Goal: Use online tool/utility: Utilize a website feature to perform a specific function

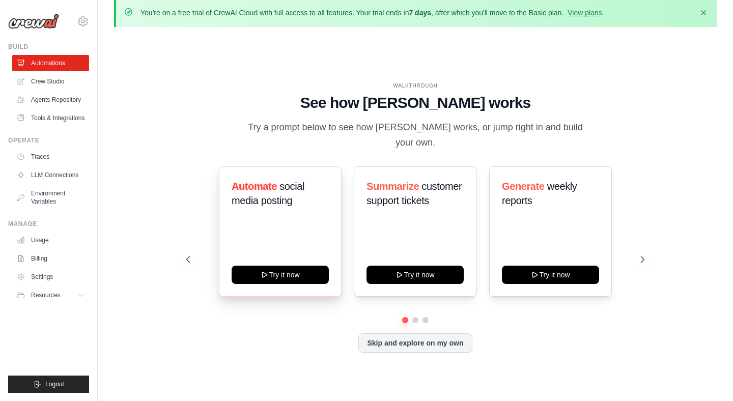
scroll to position [19, 0]
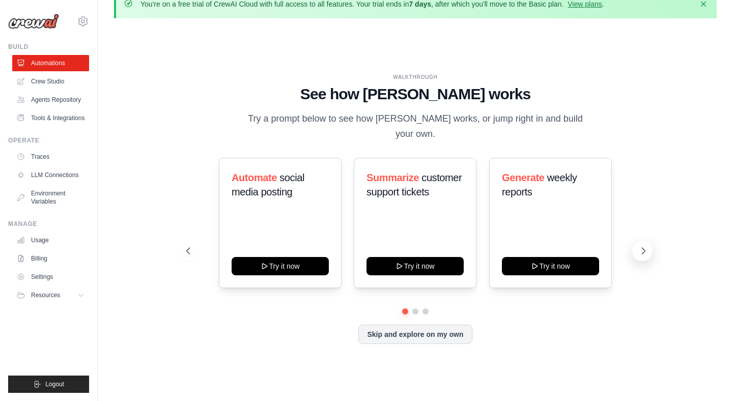
click at [642, 246] on icon at bounding box center [643, 251] width 10 height 10
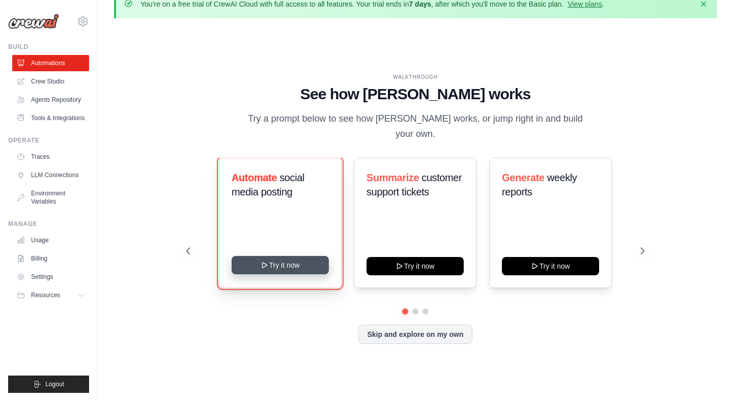
click at [287, 259] on button "Try it now" at bounding box center [279, 265] width 97 height 18
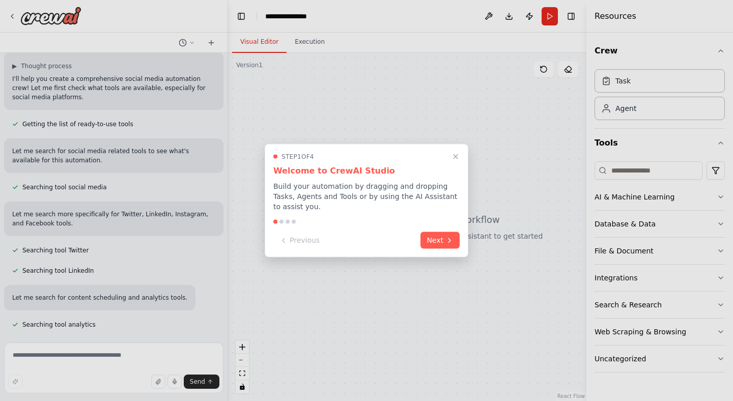
scroll to position [91, 0]
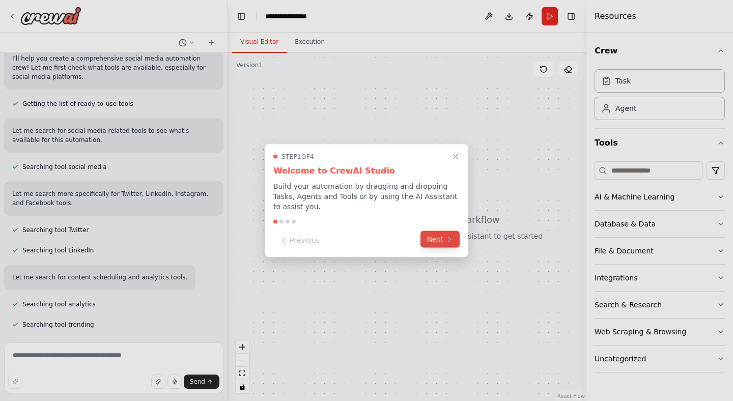
click at [454, 240] on button "Next" at bounding box center [439, 239] width 39 height 17
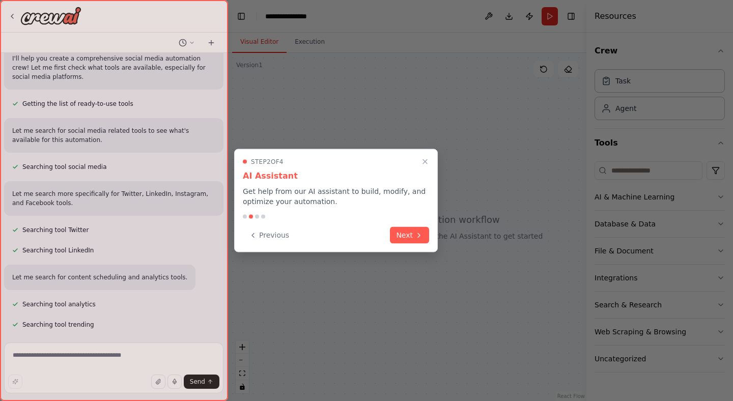
scroll to position [115, 0]
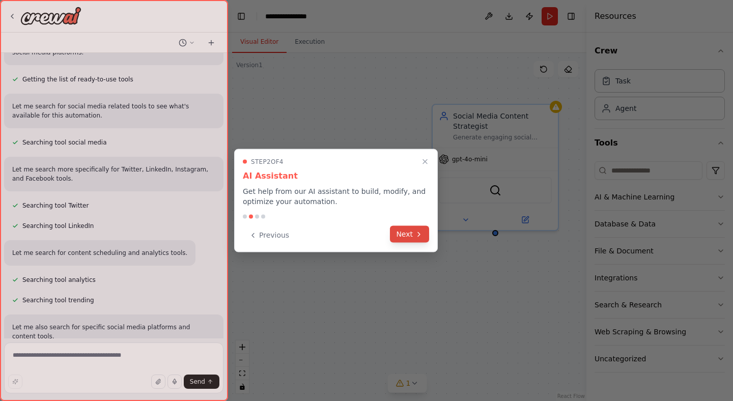
click at [412, 237] on button "Next" at bounding box center [409, 234] width 39 height 17
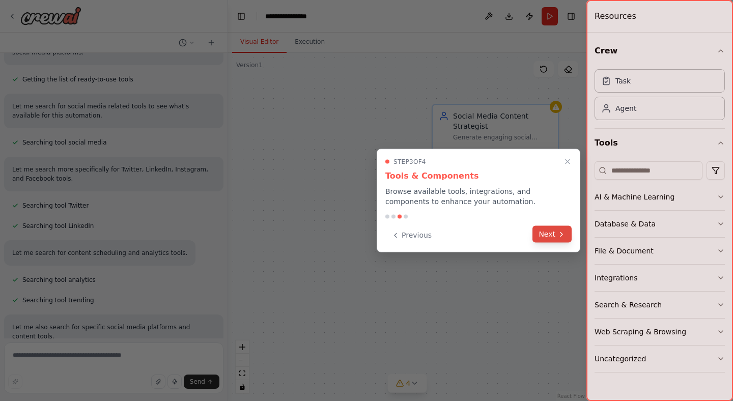
click at [550, 232] on button "Next" at bounding box center [551, 234] width 39 height 17
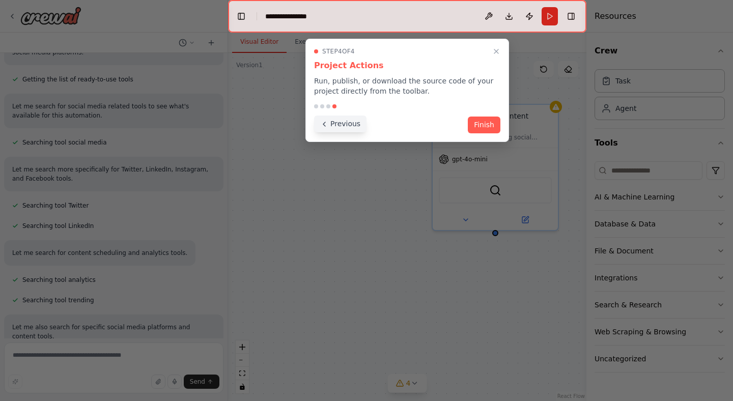
click at [340, 123] on button "Previous" at bounding box center [340, 123] width 52 height 17
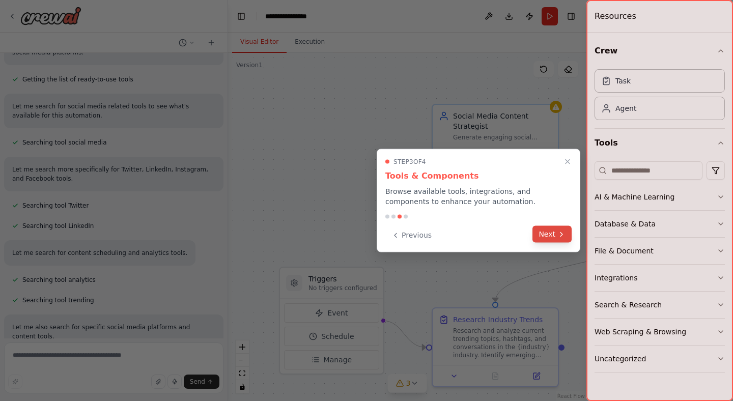
click at [562, 233] on icon at bounding box center [561, 234] width 8 height 8
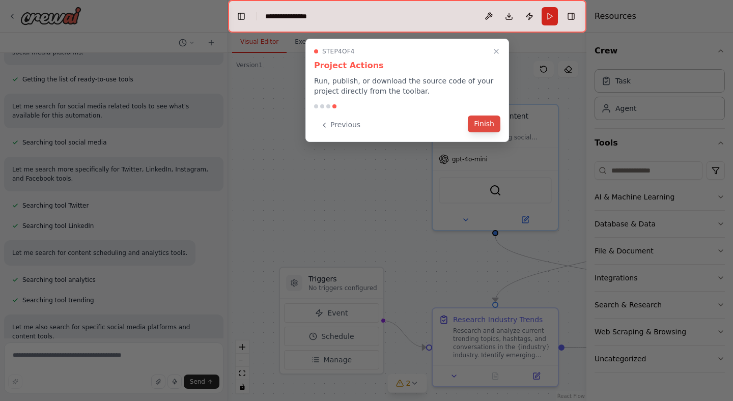
click at [483, 126] on button "Finish" at bounding box center [484, 123] width 33 height 17
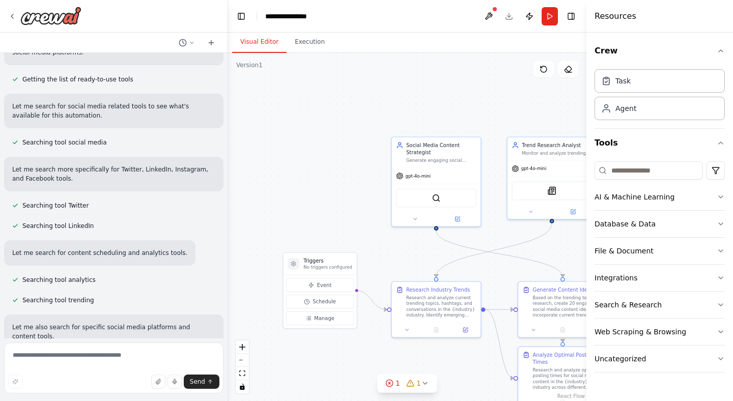
drag, startPoint x: 505, startPoint y: 268, endPoint x: 450, endPoint y: 272, distance: 55.1
click at [450, 272] on div ".deletable-edge-delete-btn { width: 20px; height: 20px; border: 0px solid #ffff…" at bounding box center [407, 227] width 358 height 348
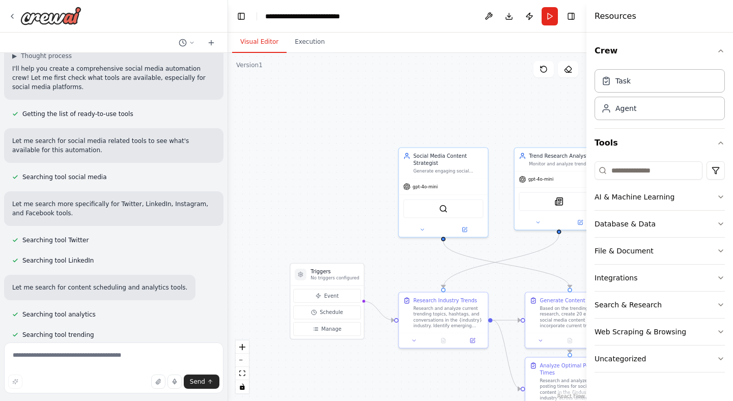
scroll to position [0, 0]
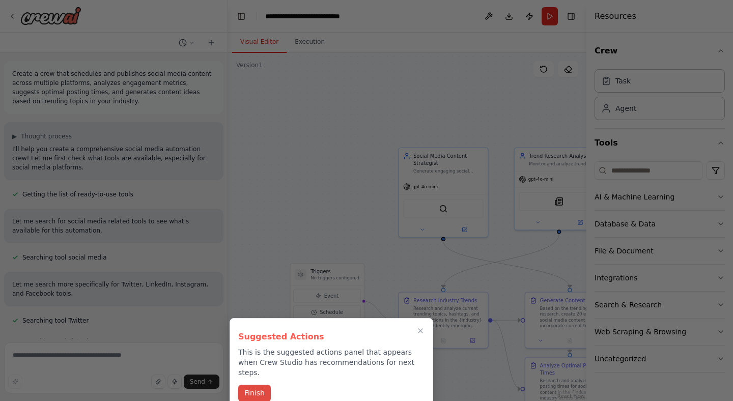
click at [258, 385] on button "Finish" at bounding box center [254, 393] width 33 height 17
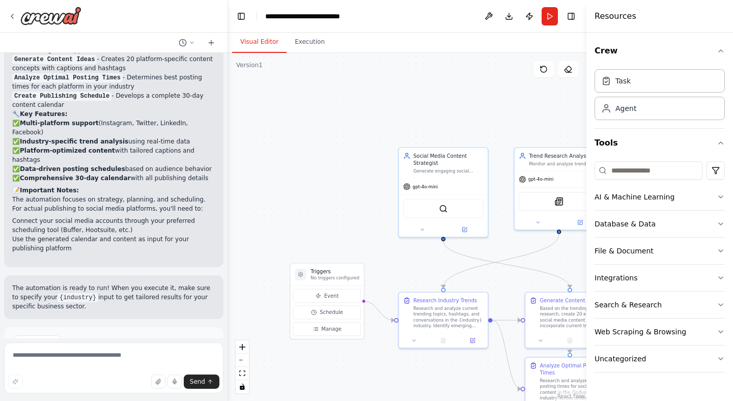
scroll to position [1038, 0]
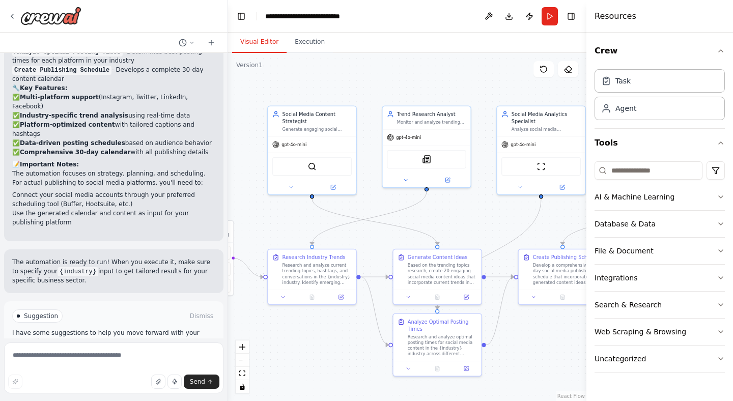
drag, startPoint x: 432, startPoint y: 255, endPoint x: 252, endPoint y: 213, distance: 184.5
click at [252, 213] on div ".deletable-edge-delete-btn { width: 20px; height: 20px; border: 0px solid #ffff…" at bounding box center [407, 227] width 358 height 348
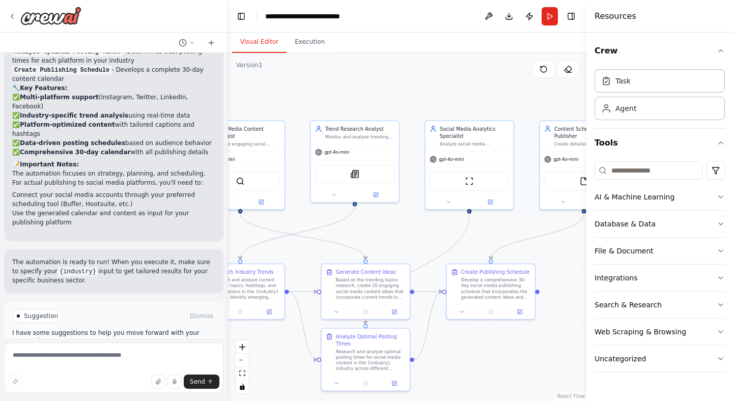
drag, startPoint x: 430, startPoint y: 223, endPoint x: 408, endPoint y: 237, distance: 27.0
click at [408, 237] on div ".deletable-edge-delete-btn { width: 20px; height: 20px; border: 0px solid #ffff…" at bounding box center [407, 227] width 358 height 348
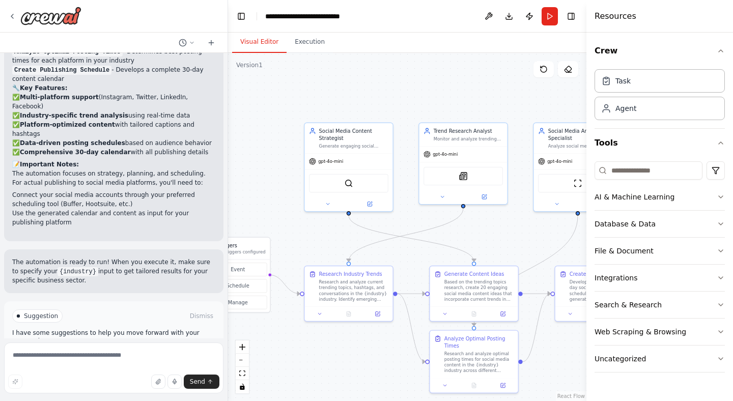
drag, startPoint x: 397, startPoint y: 218, endPoint x: 533, endPoint y: 227, distance: 136.2
click at [533, 227] on div ".deletable-edge-delete-btn { width: 20px; height: 20px; border: 0px solid #ffff…" at bounding box center [407, 227] width 358 height 348
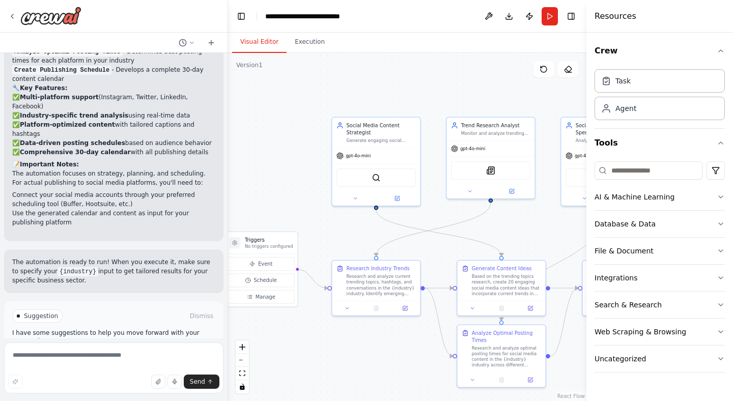
drag, startPoint x: 438, startPoint y: 265, endPoint x: 438, endPoint y: 252, distance: 13.2
click at [438, 252] on div ".deletable-edge-delete-btn { width: 20px; height: 20px; border: 0px solid #ffff…" at bounding box center [407, 227] width 358 height 348
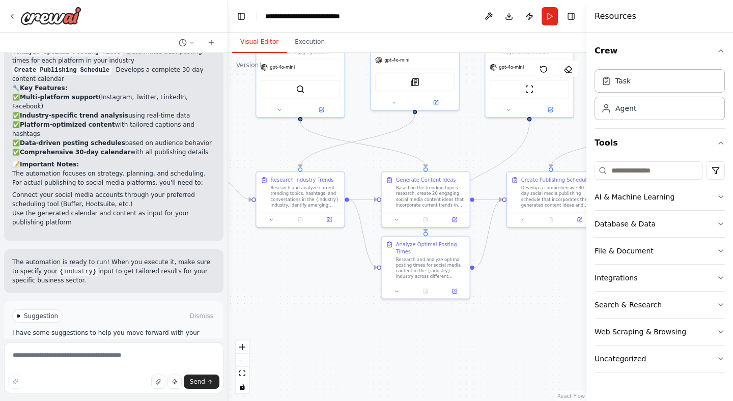
drag, startPoint x: 438, startPoint y: 252, endPoint x: 362, endPoint y: 163, distance: 116.5
click at [362, 163] on div ".deletable-edge-delete-btn { width: 20px; height: 20px; border: 0px solid #ffff…" at bounding box center [407, 227] width 358 height 348
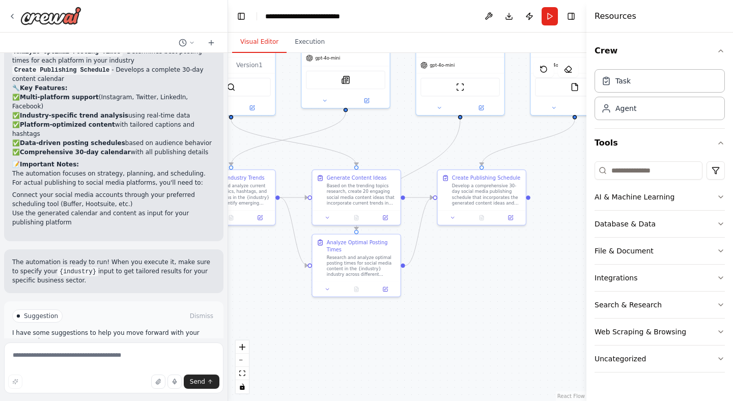
drag, startPoint x: 471, startPoint y: 153, endPoint x: 402, endPoint y: 151, distance: 69.2
click at [402, 151] on div ".deletable-edge-delete-btn { width: 20px; height: 20px; border: 0px solid #ffff…" at bounding box center [407, 227] width 358 height 348
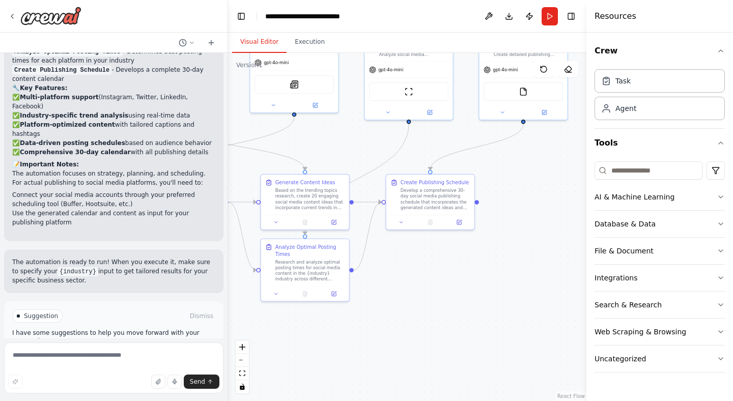
drag, startPoint x: 420, startPoint y: 148, endPoint x: 369, endPoint y: 153, distance: 51.6
click at [369, 153] on div ".deletable-edge-delete-btn { width: 20px; height: 20px; border: 0px solid #ffff…" at bounding box center [407, 227] width 358 height 348
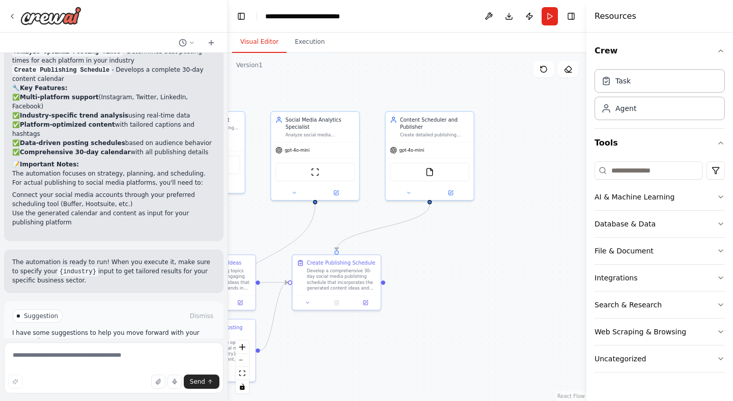
drag, startPoint x: 455, startPoint y: 256, endPoint x: 361, endPoint y: 337, distance: 123.4
click at [361, 337] on div ".deletable-edge-delete-btn { width: 20px; height: 20px; border: 0px solid #ffff…" at bounding box center [407, 227] width 358 height 348
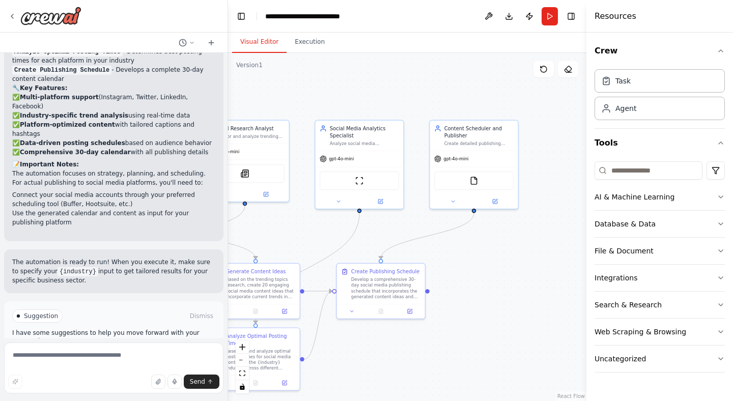
drag, startPoint x: 316, startPoint y: 238, endPoint x: 495, endPoint y: 244, distance: 178.2
click at [495, 244] on div ".deletable-edge-delete-btn { width: 20px; height: 20px; border: 0px solid #ffff…" at bounding box center [407, 227] width 358 height 348
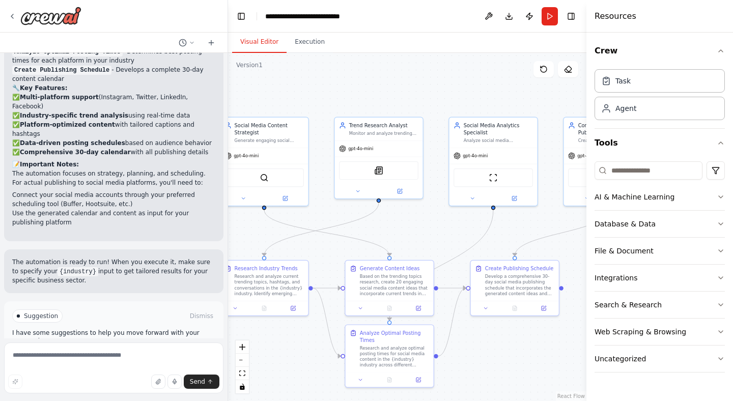
click at [180, 351] on button "Run Automation" at bounding box center [113, 359] width 203 height 16
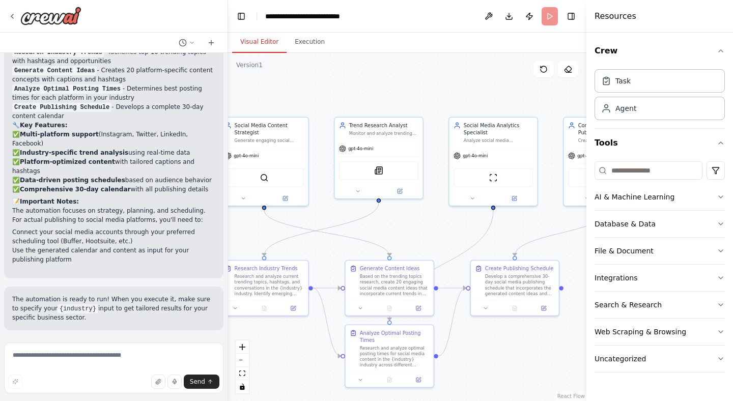
scroll to position [955, 0]
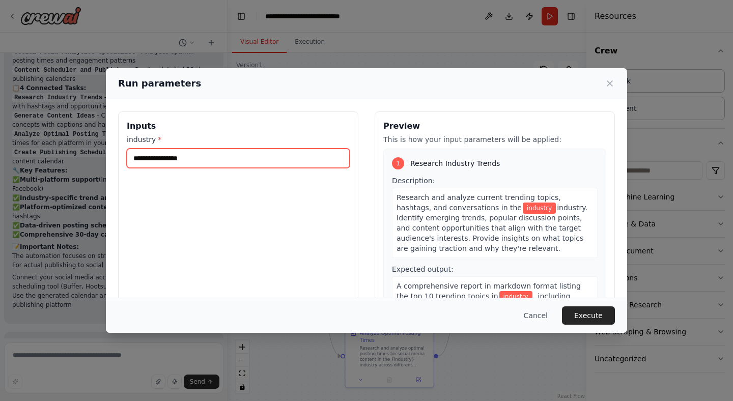
click at [238, 164] on input "industry *" at bounding box center [238, 158] width 223 height 19
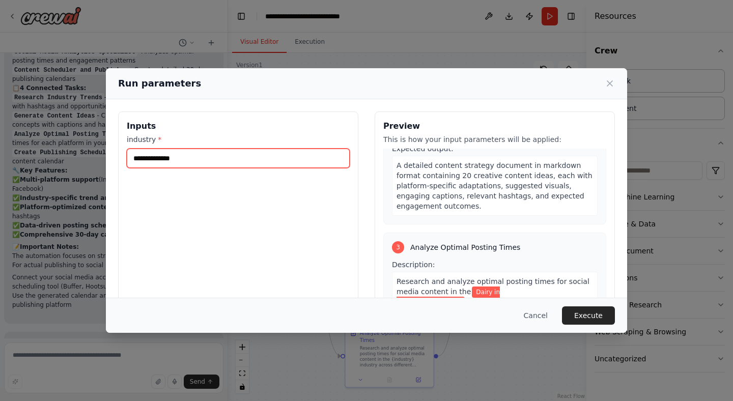
scroll to position [446, 0]
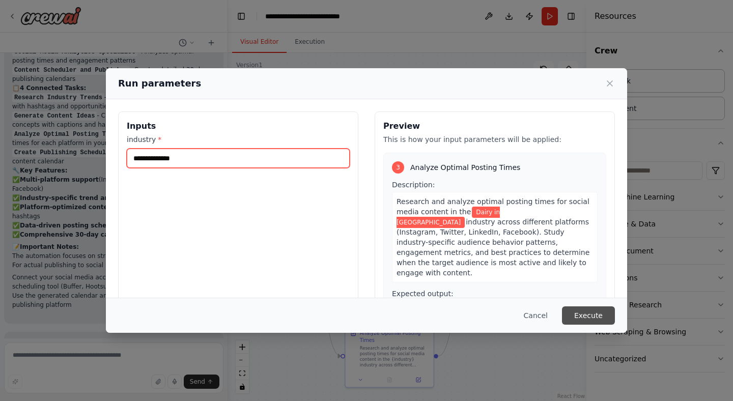
type input "**********"
click at [588, 313] on button "Execute" at bounding box center [588, 315] width 53 height 18
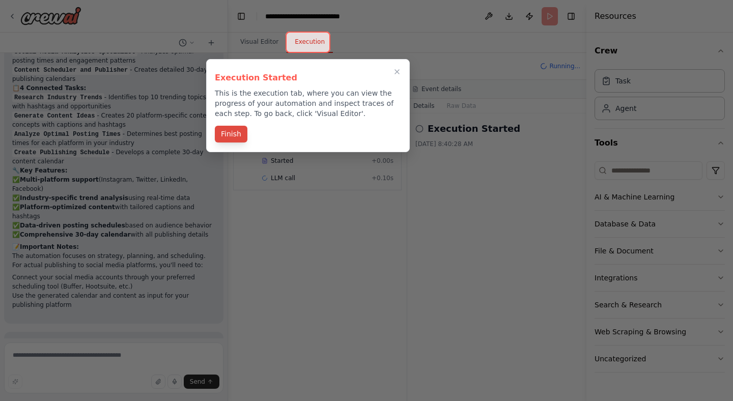
click at [233, 138] on button "Finish" at bounding box center [231, 134] width 33 height 17
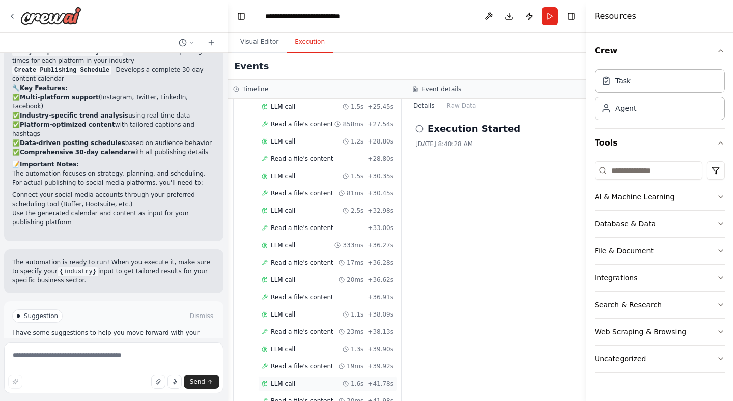
scroll to position [1909, 0]
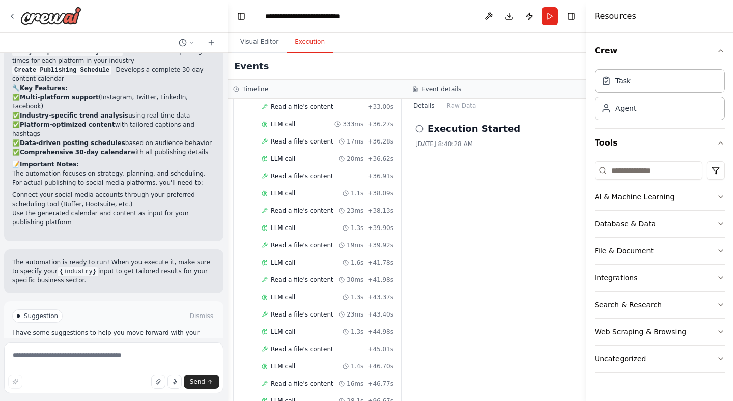
click at [422, 130] on icon at bounding box center [419, 129] width 8 height 8
click at [417, 129] on icon at bounding box center [419, 129] width 8 height 8
click at [553, 18] on button "Run" at bounding box center [549, 16] width 16 height 18
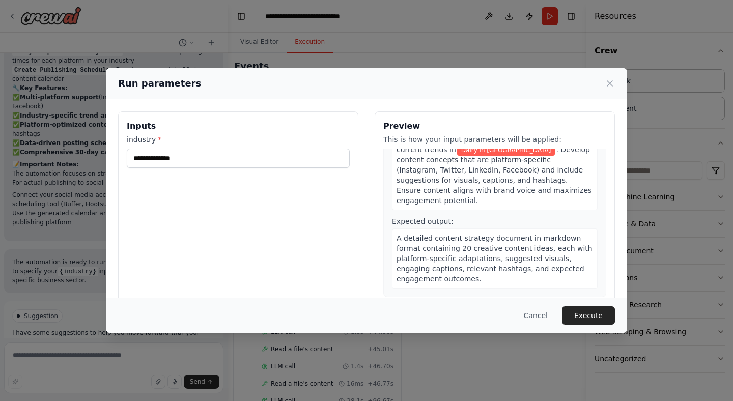
scroll to position [333, 0]
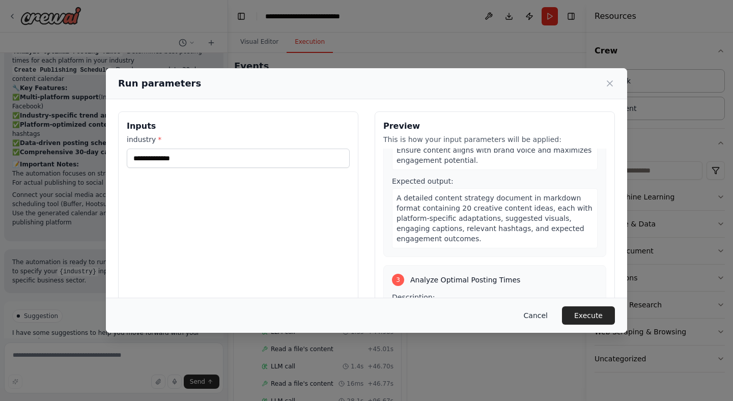
click at [539, 313] on button "Cancel" at bounding box center [535, 315] width 40 height 18
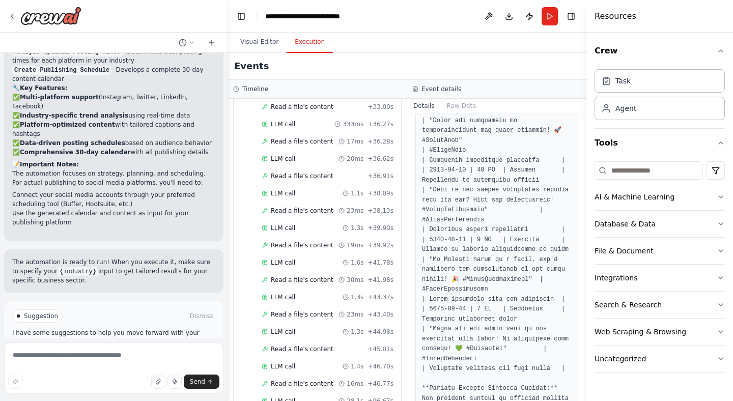
scroll to position [1922, 0]
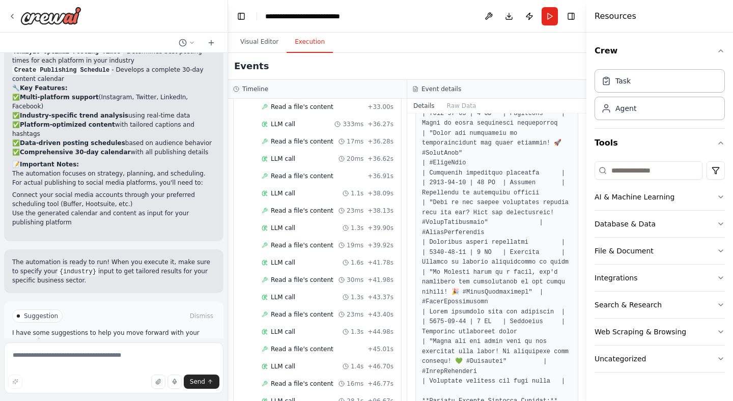
click at [147, 355] on span "Improve automation" at bounding box center [118, 359] width 62 height 8
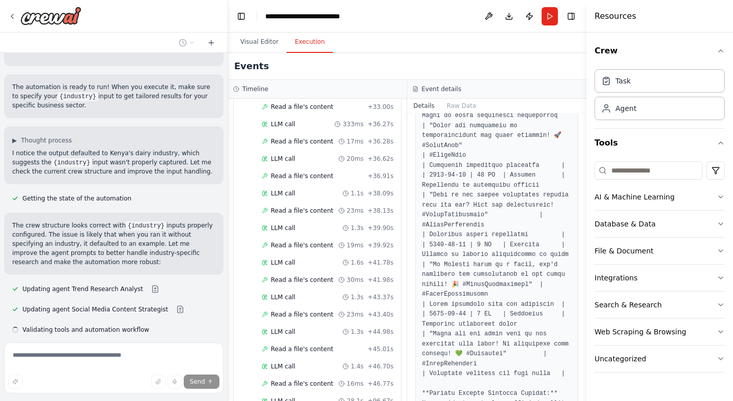
scroll to position [1931, 0]
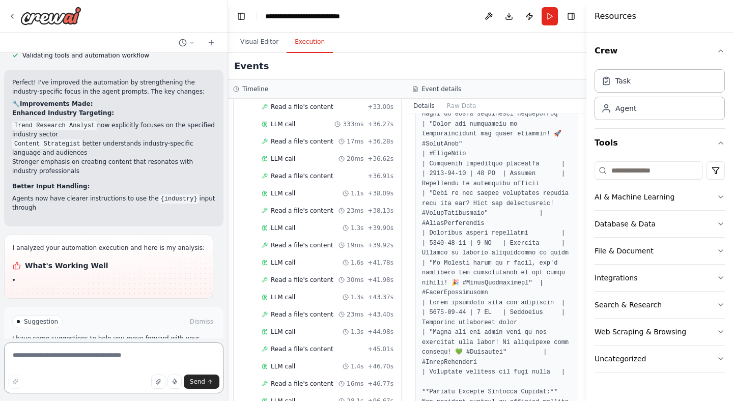
type textarea "*"
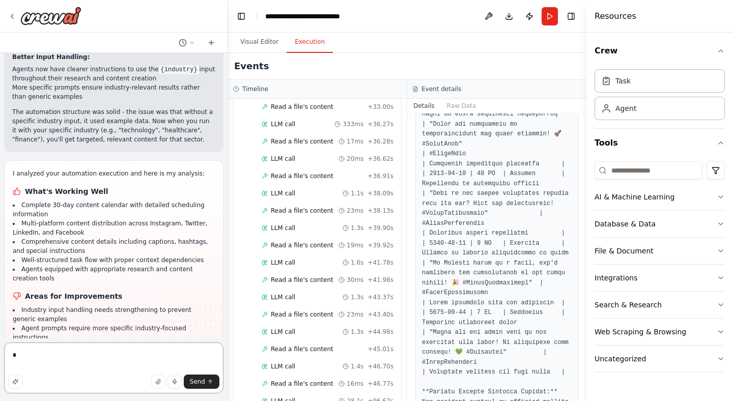
scroll to position [1717, 0]
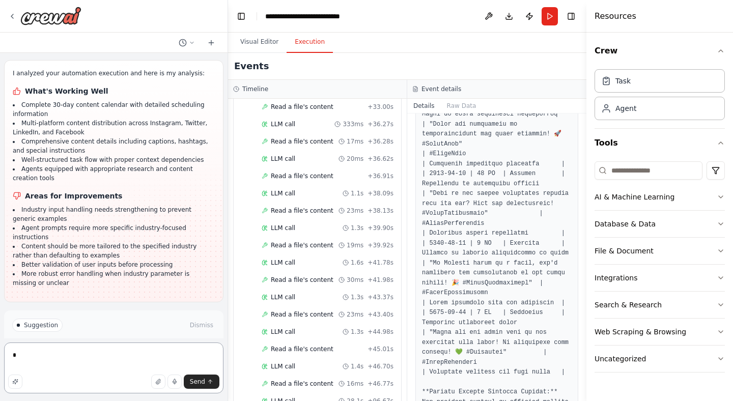
click at [63, 362] on textarea "*" at bounding box center [113, 367] width 219 height 51
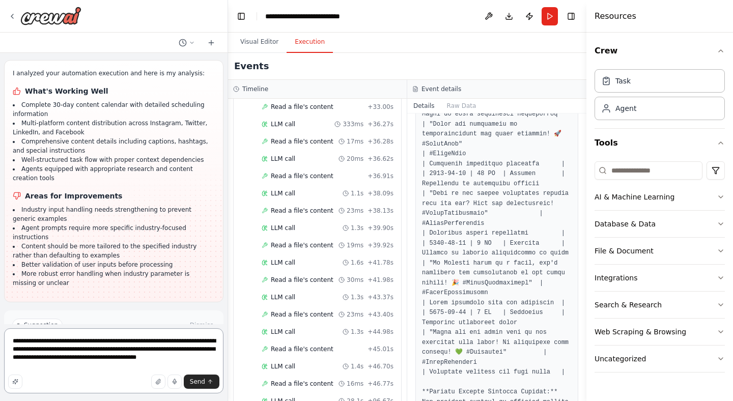
click at [221, 382] on textarea "**********" at bounding box center [113, 360] width 219 height 65
type textarea "**********"
click at [213, 382] on icon "submit" at bounding box center [210, 382] width 6 height 6
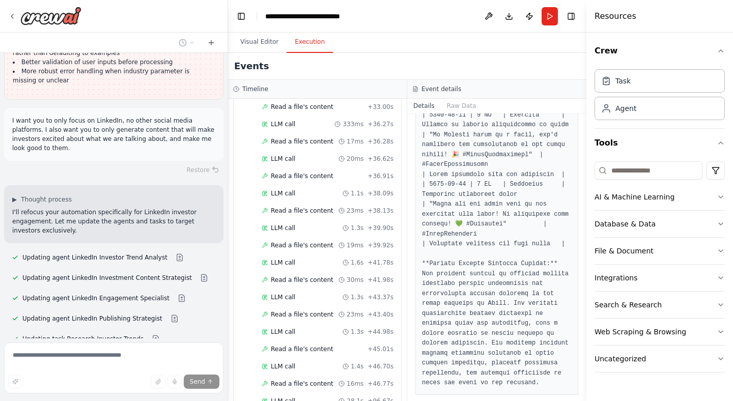
scroll to position [1939, 0]
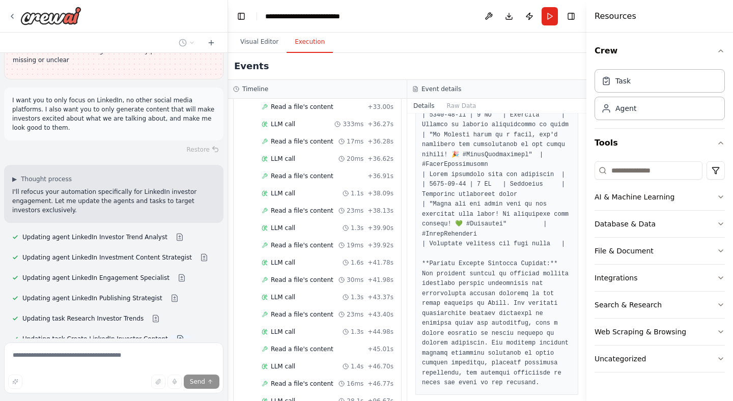
click at [171, 335] on button at bounding box center [180, 339] width 20 height 8
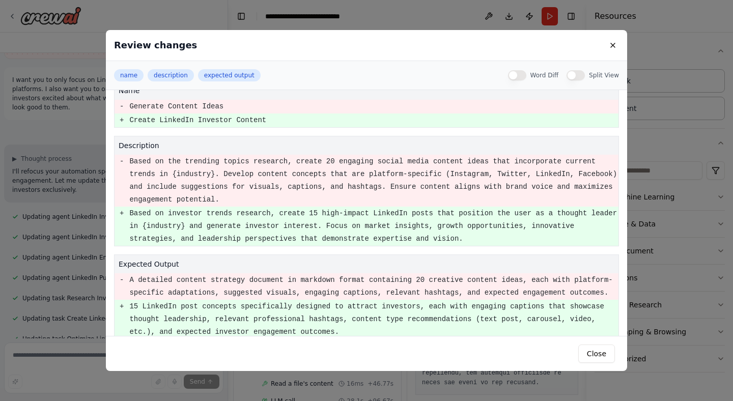
scroll to position [1980, 0]
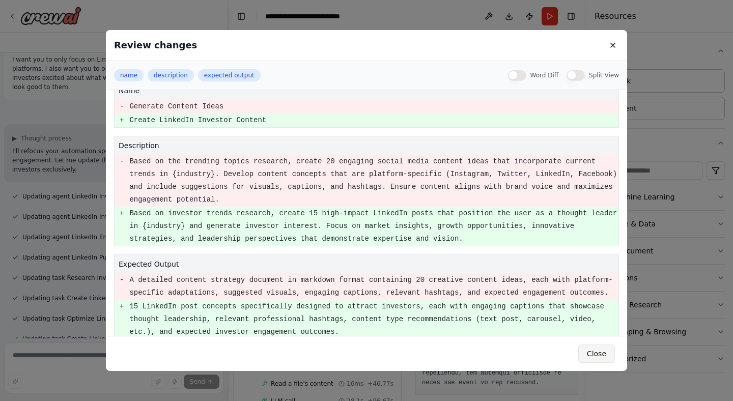
click at [595, 353] on button "Close" at bounding box center [596, 353] width 37 height 18
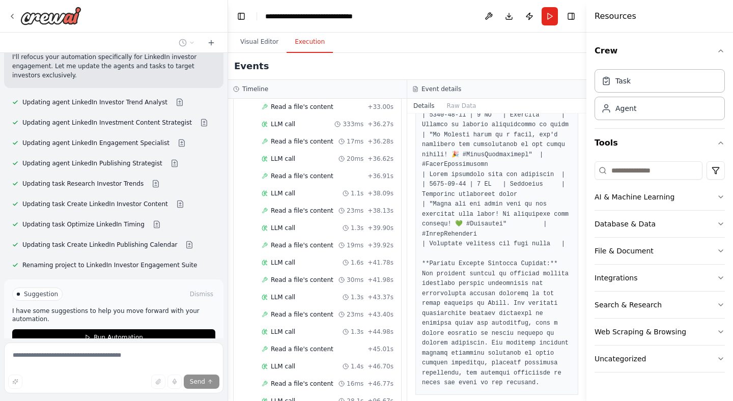
scroll to position [2083, 0]
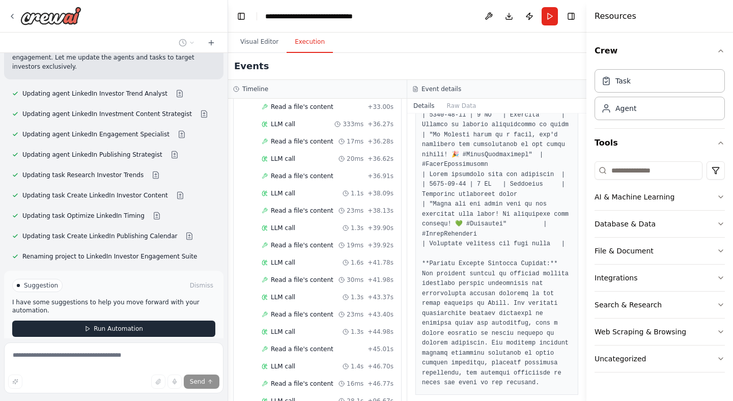
click at [135, 325] on span "Run Automation" at bounding box center [118, 329] width 49 height 8
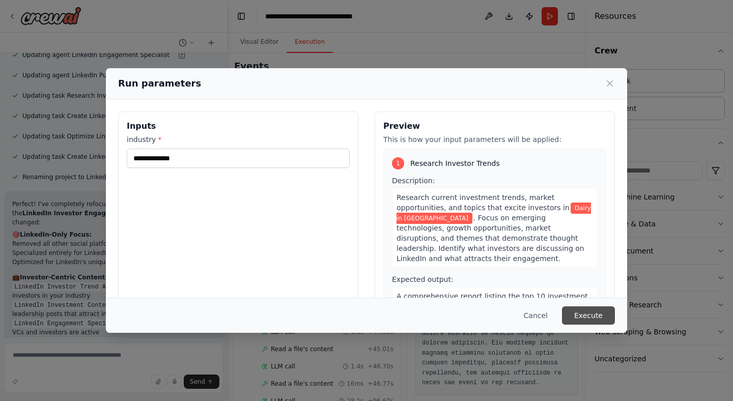
click at [595, 319] on button "Execute" at bounding box center [588, 315] width 53 height 18
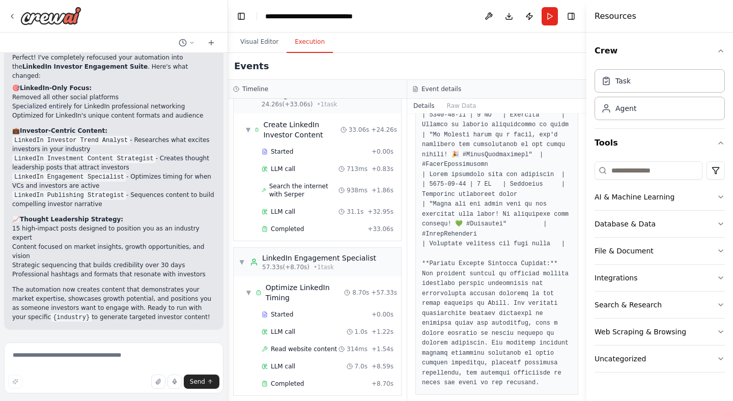
scroll to position [335, 0]
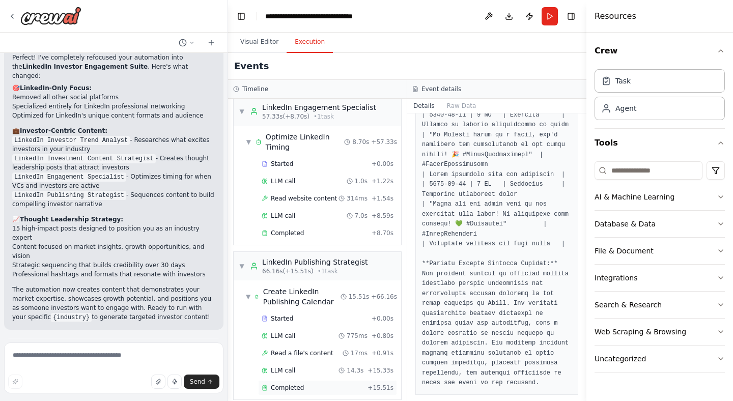
click at [366, 382] on div "Completed + 15.51s" at bounding box center [327, 387] width 139 height 15
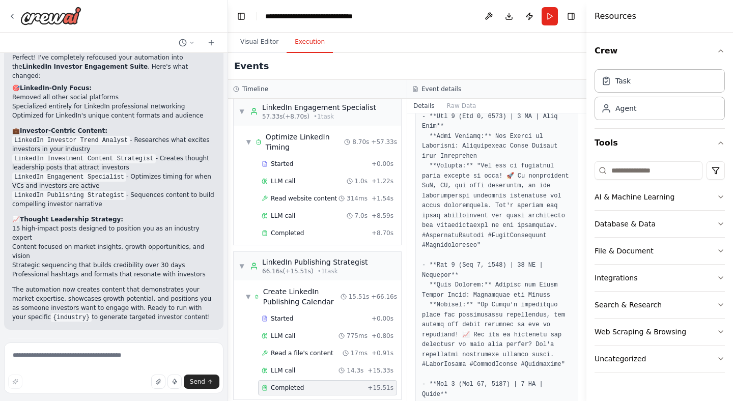
scroll to position [233, 0]
drag, startPoint x: 439, startPoint y: 184, endPoint x: 496, endPoint y: 202, distance: 60.0
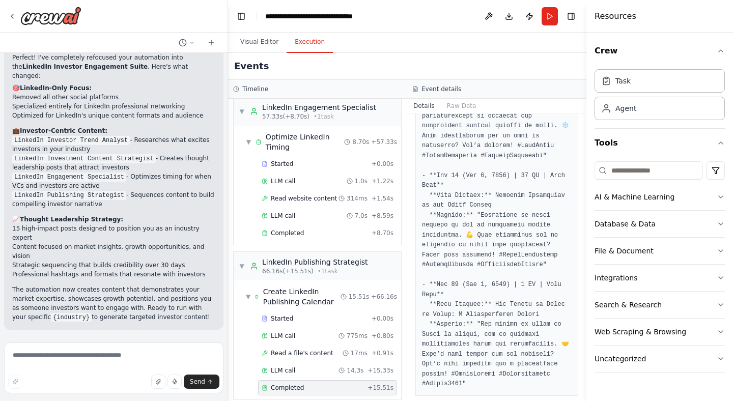
scroll to position [1791, 0]
